Goal: Task Accomplishment & Management: Use online tool/utility

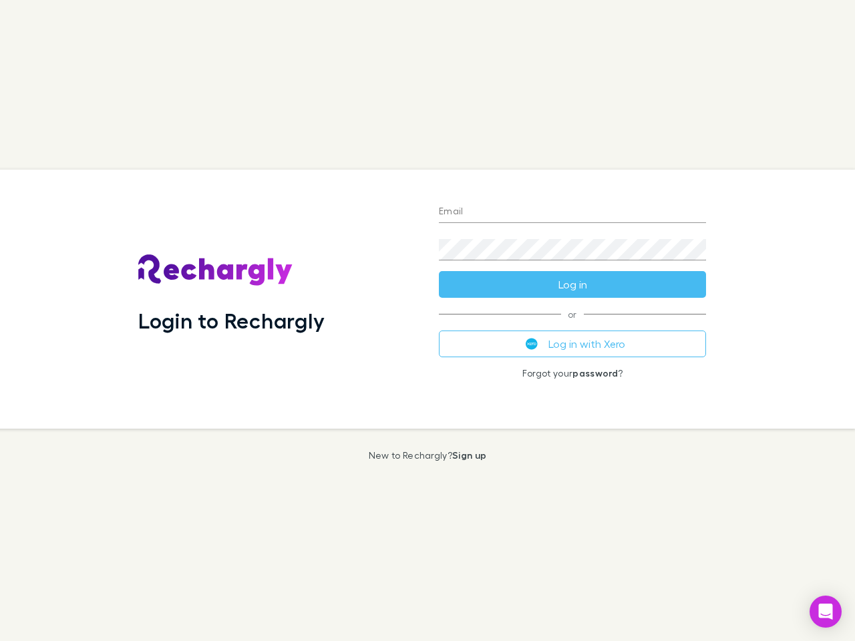
click at [428, 321] on div "Login to Rechargly" at bounding box center [278, 299] width 301 height 259
click at [573, 212] on input "Email" at bounding box center [572, 212] width 267 height 21
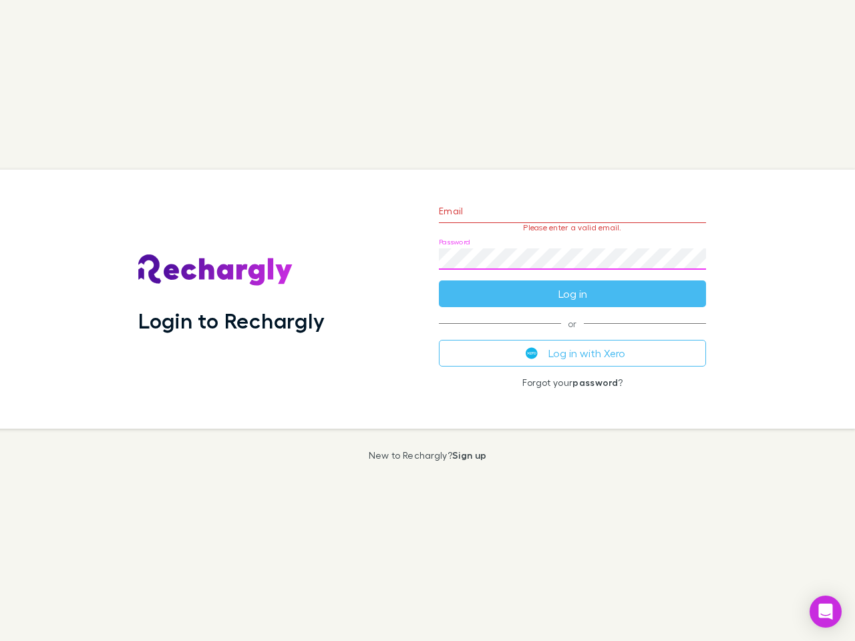
click at [573, 285] on form "Email Please enter a valid email. Password Log in" at bounding box center [572, 249] width 267 height 116
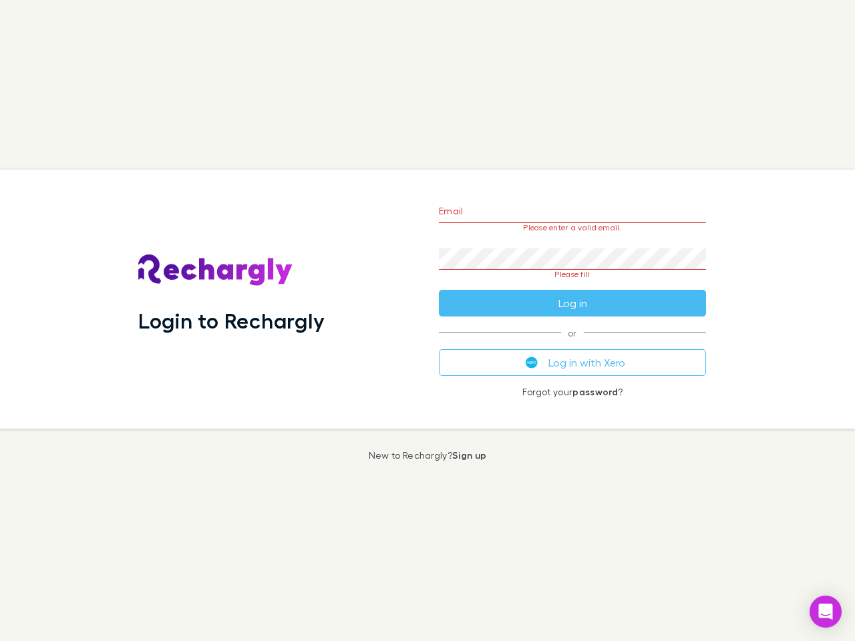
click at [573, 344] on div "Email Please enter a valid email. Password Please fill Log in or Log in with Xe…" at bounding box center [572, 299] width 289 height 259
click at [826, 612] on icon "Open Intercom Messenger" at bounding box center [826, 612] width 14 height 16
